Goal: Information Seeking & Learning: Learn about a topic

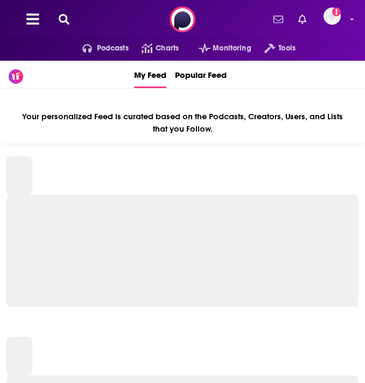
click at [63, 21] on icon at bounding box center [64, 19] width 11 height 11
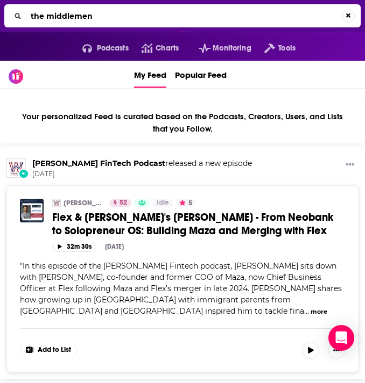
type input "the middlemen"
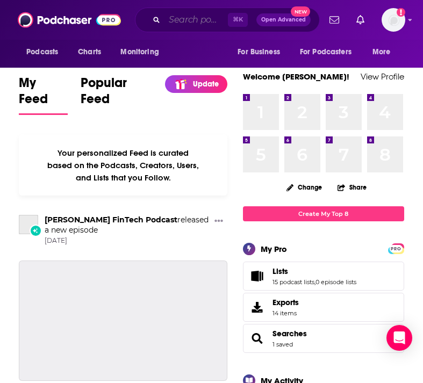
click at [189, 19] on input "Search podcasts, credits, & more..." at bounding box center [196, 19] width 63 height 17
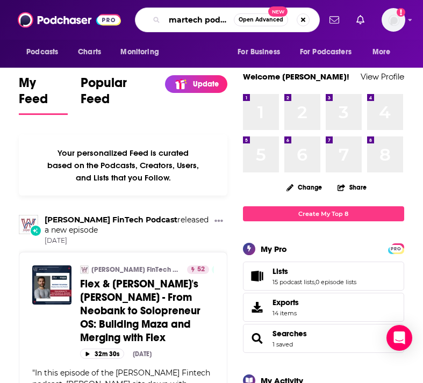
type input "martech podcast"
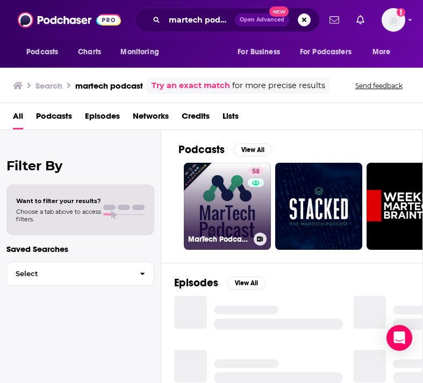
click at [225, 192] on link "58 MarTech Podcast ™ // Marketing + Technology = Business Growth" at bounding box center [227, 206] width 87 height 87
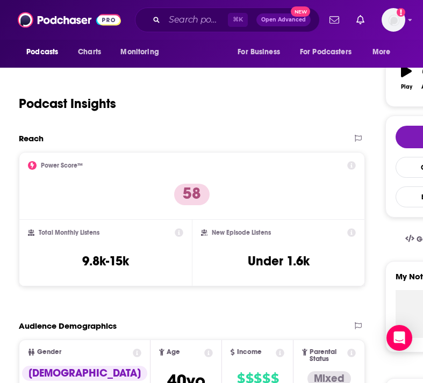
scroll to position [170, 0]
